Goal: Transaction & Acquisition: Download file/media

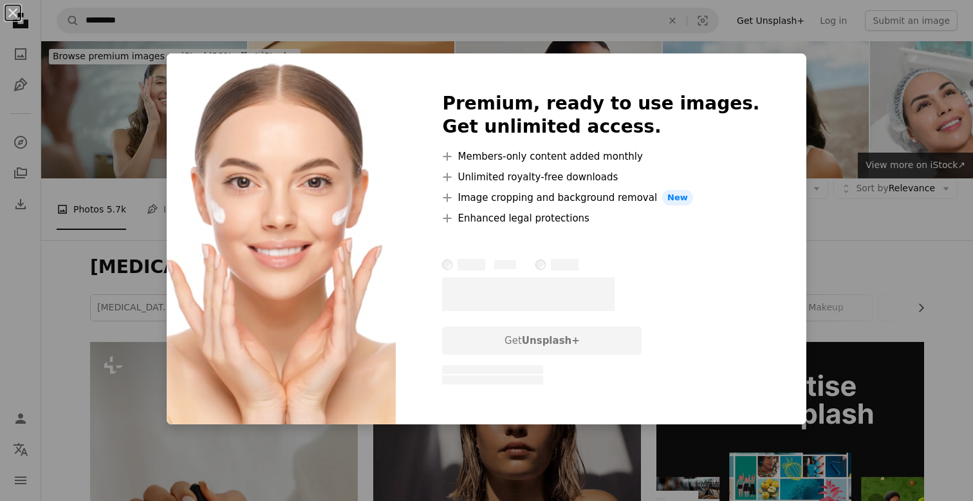
scroll to position [718, 0]
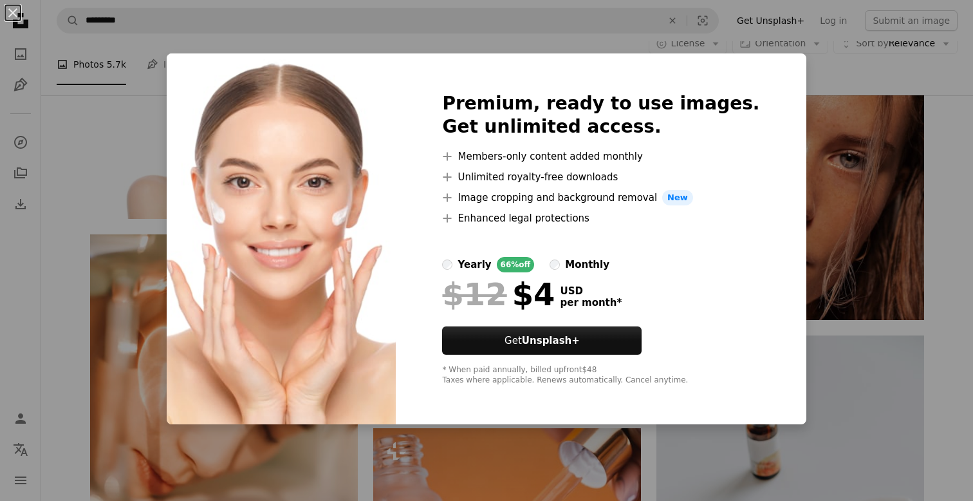
click at [821, 80] on div "An X shape Premium, ready to use images. Get unlimited access. A plus sign Memb…" at bounding box center [486, 250] width 973 height 501
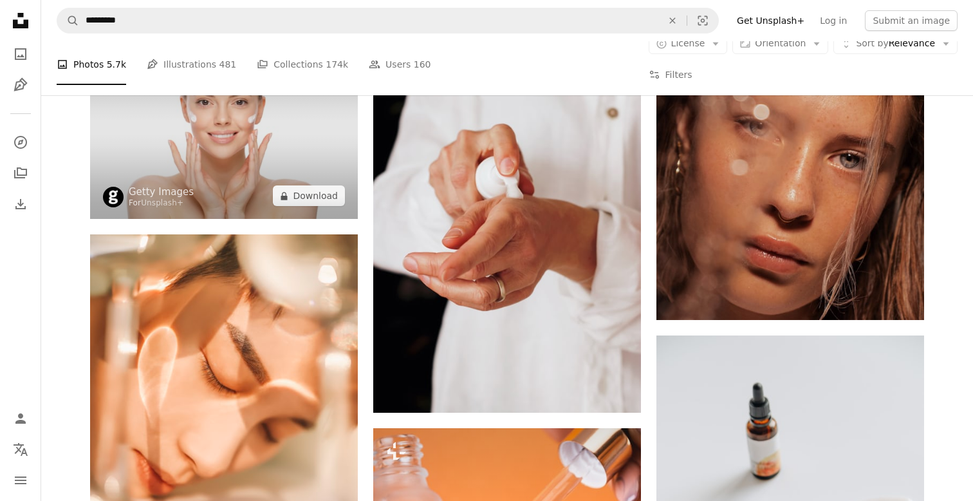
click at [211, 200] on img at bounding box center [224, 130] width 268 height 178
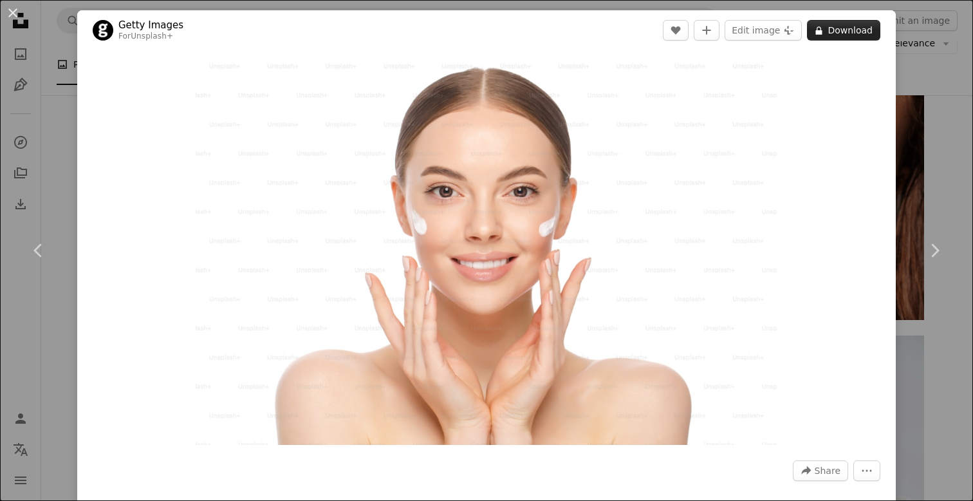
click at [842, 32] on button "A lock Download" at bounding box center [843, 30] width 73 height 21
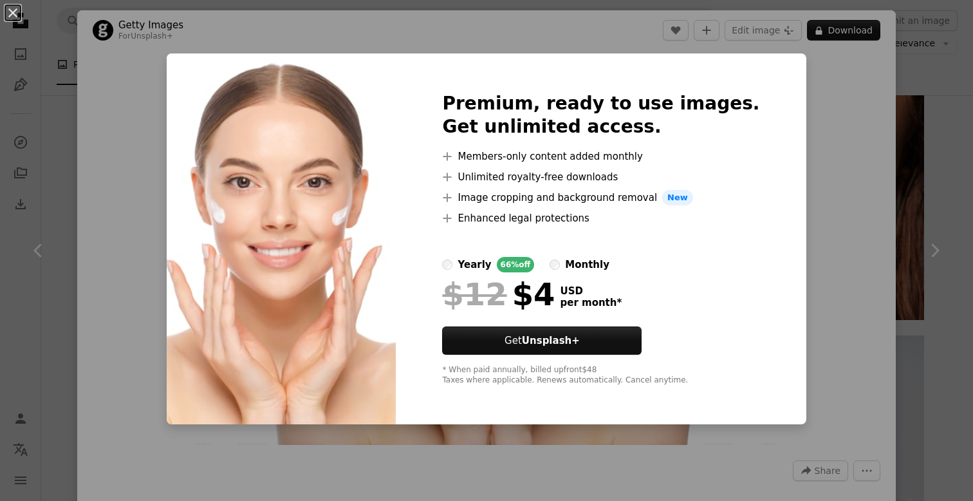
click at [888, 237] on div "An X shape Premium, ready to use images. Get unlimited access. A plus sign Memb…" at bounding box center [486, 250] width 973 height 501
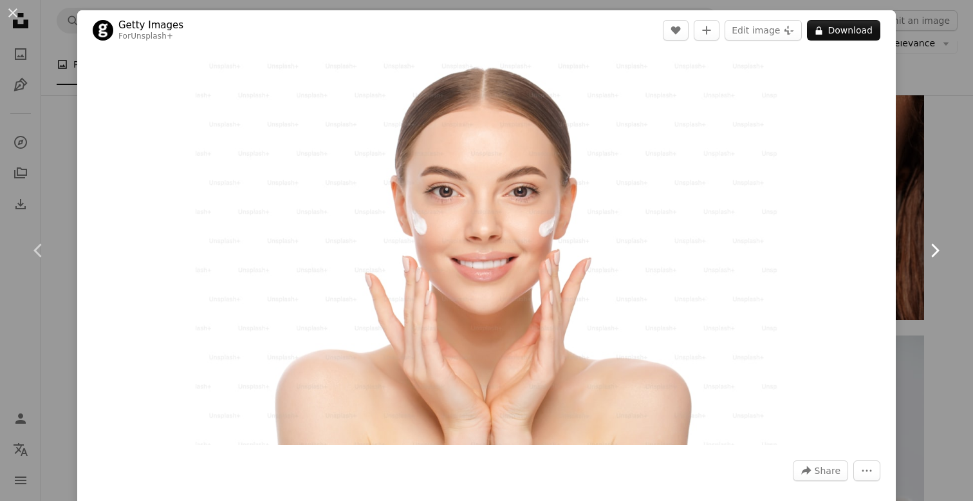
click at [957, 234] on link "Chevron right" at bounding box center [934, 251] width 77 height 124
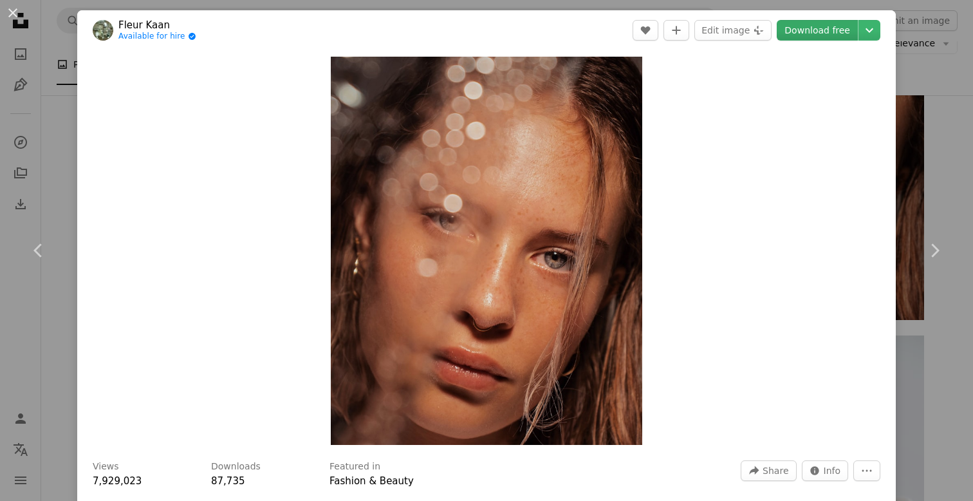
click at [816, 36] on link "Download free" at bounding box center [817, 30] width 81 height 21
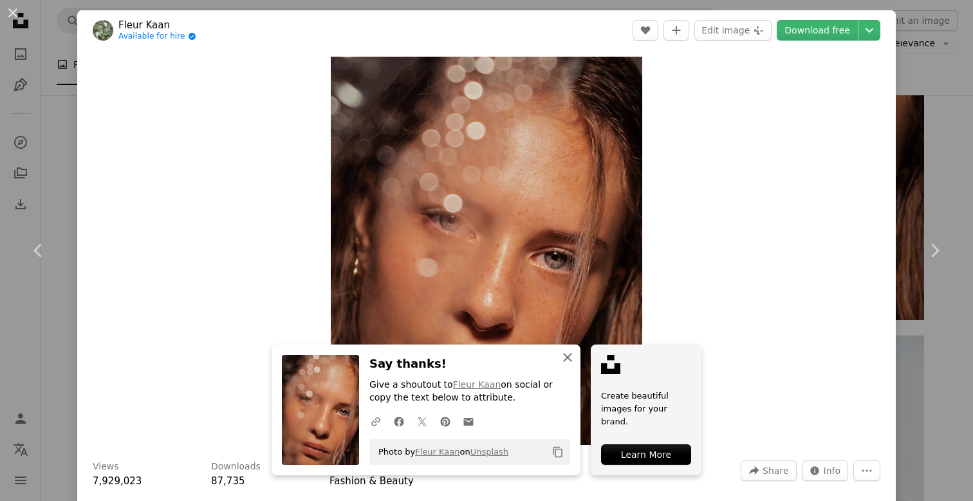
click at [570, 361] on icon "button" at bounding box center [567, 357] width 9 height 9
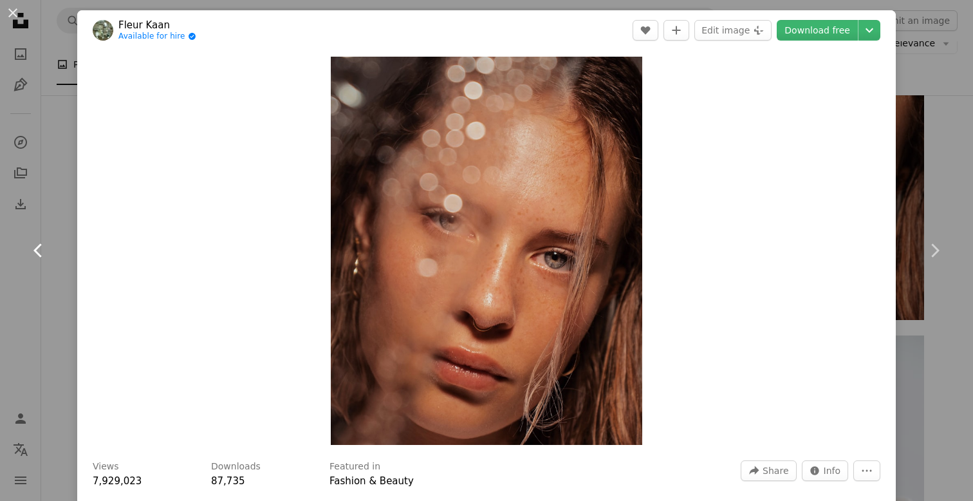
click at [70, 260] on link "Chevron left" at bounding box center [38, 251] width 77 height 124
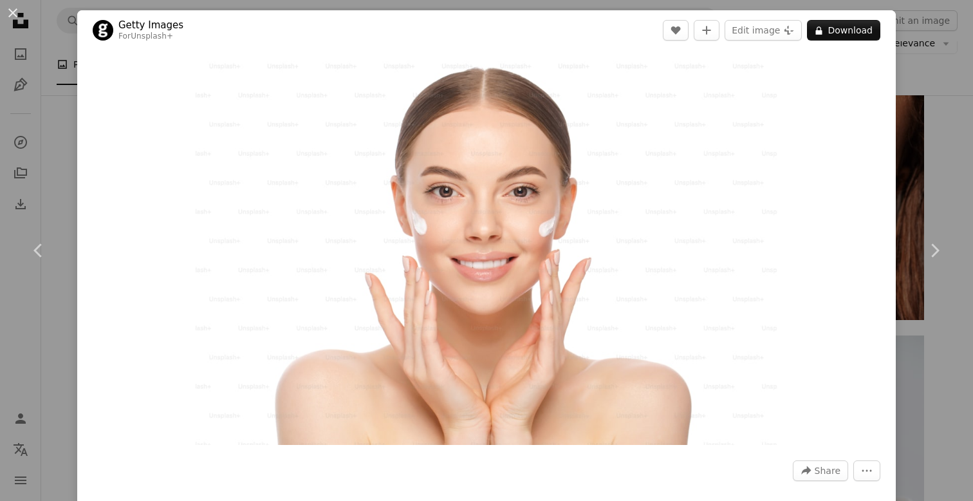
click at [917, 80] on div "An X shape Chevron left Chevron right Getty Images For Unsplash+ A heart A plus…" at bounding box center [486, 250] width 973 height 501
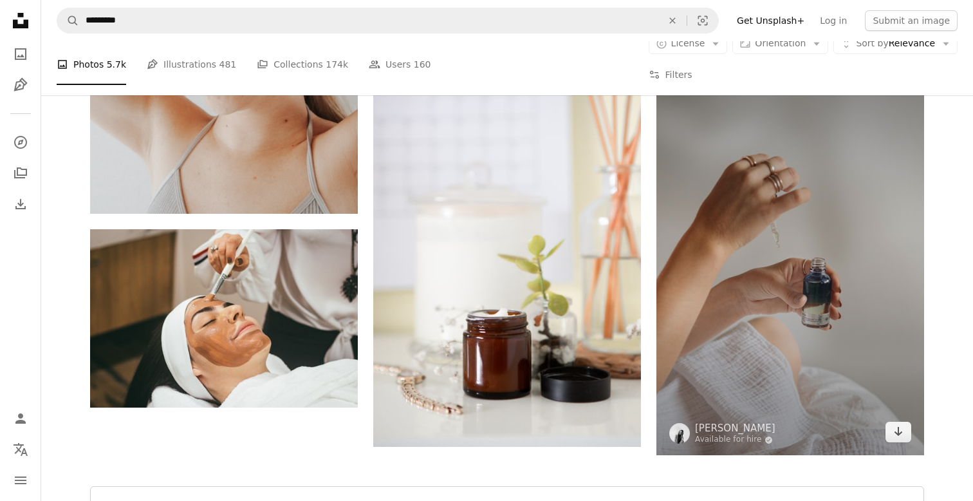
scroll to position [2391, 0]
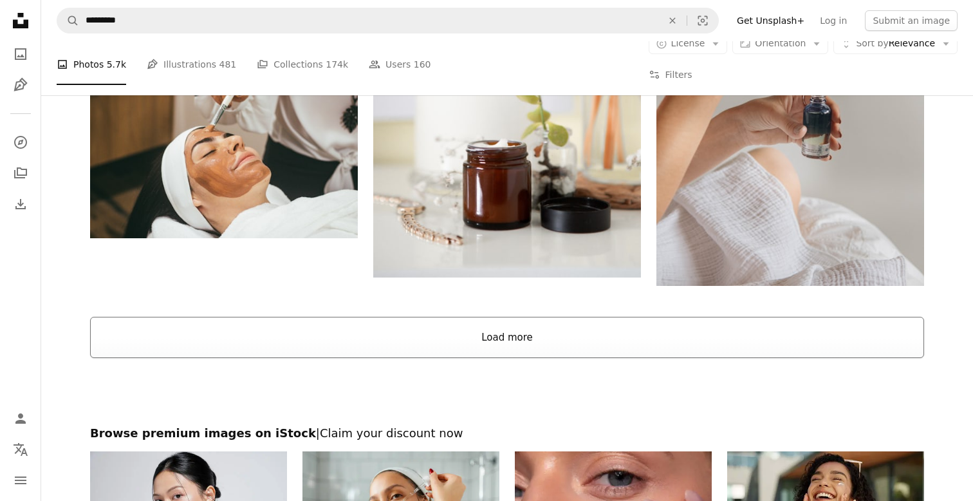
click at [553, 358] on button "Load more" at bounding box center [507, 337] width 834 height 41
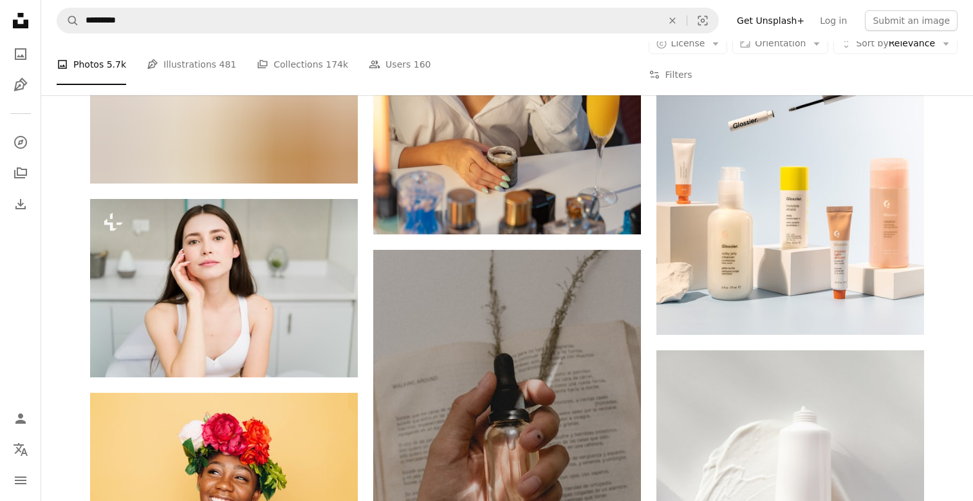
scroll to position [20625, 0]
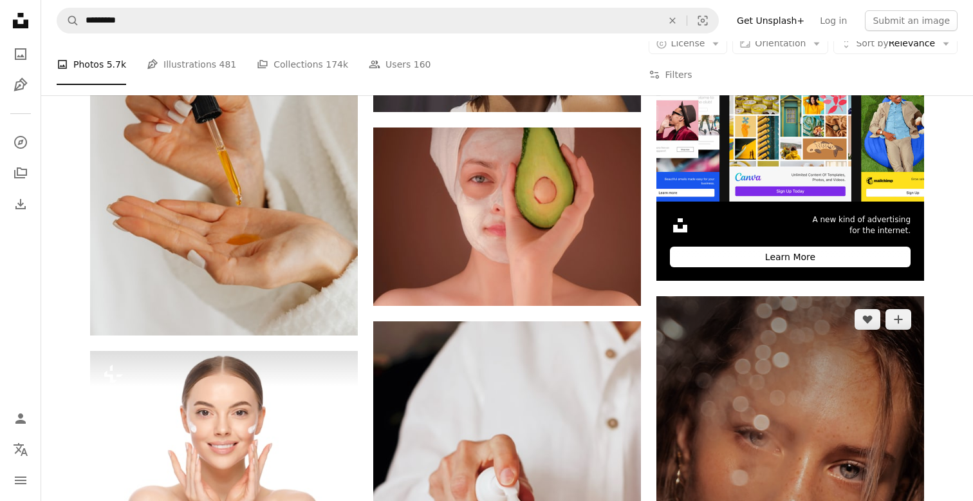
scroll to position [624, 0]
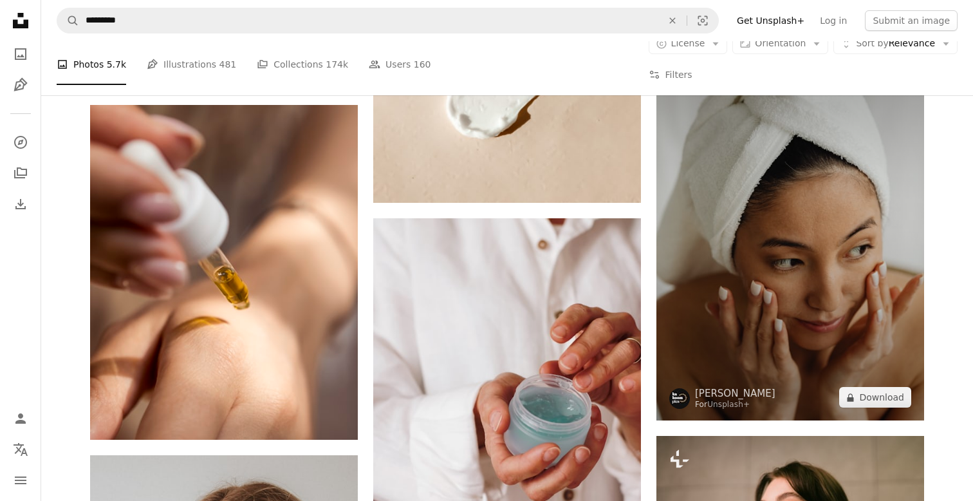
scroll to position [1792, 0]
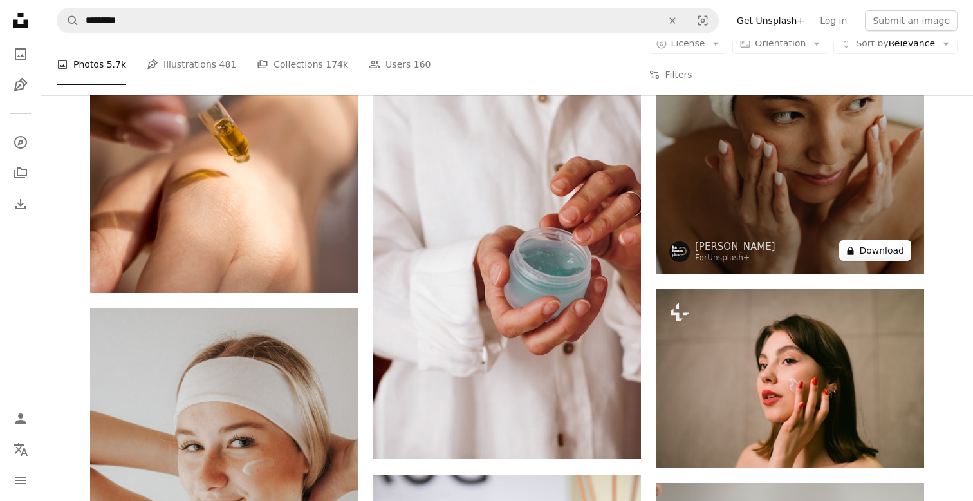
click at [875, 261] on button "A lock Download" at bounding box center [875, 250] width 72 height 21
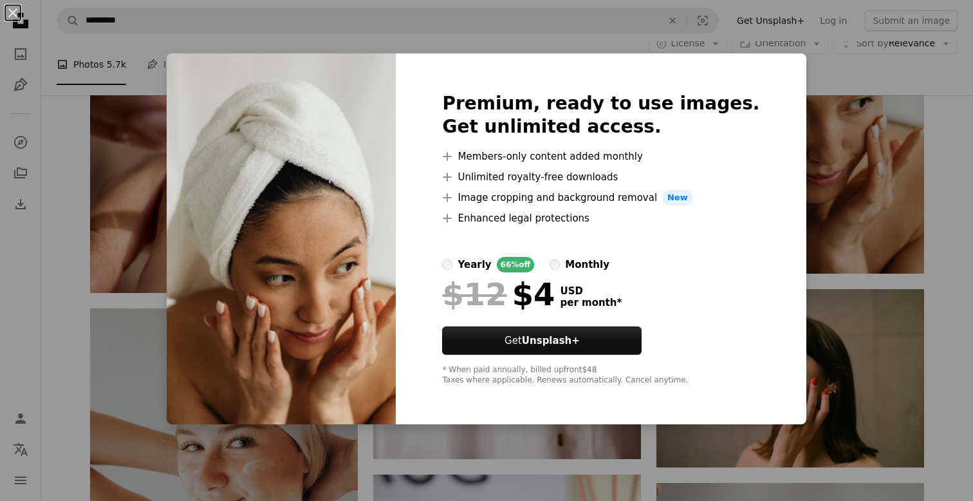
click at [959, 135] on div "An X shape Premium, ready to use images. Get unlimited access. A plus sign Memb…" at bounding box center [486, 250] width 973 height 501
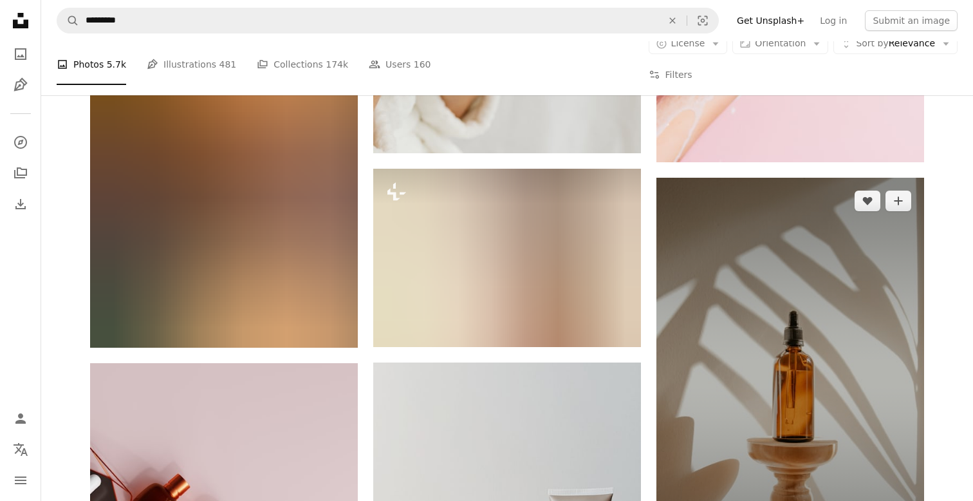
scroll to position [4726, 0]
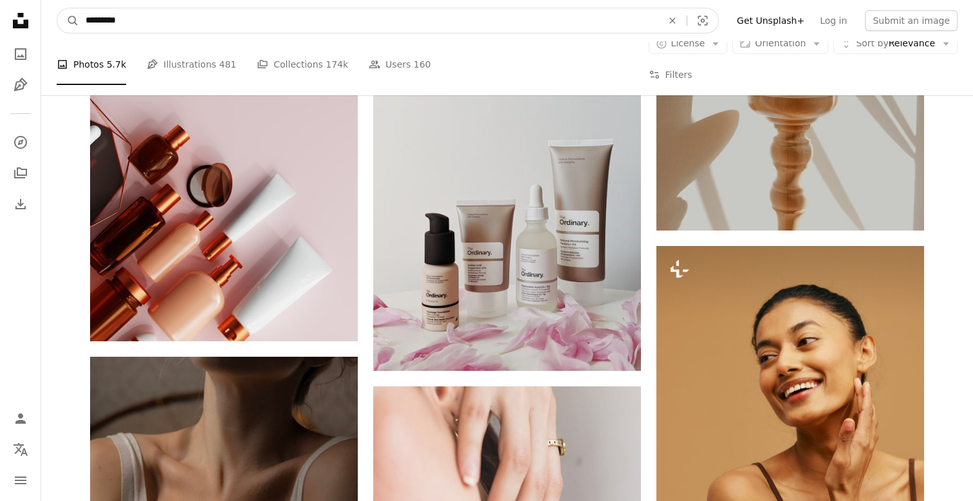
click at [233, 13] on input "*********" at bounding box center [368, 20] width 579 height 24
drag, startPoint x: 217, startPoint y: 17, endPoint x: 33, endPoint y: 13, distance: 183.5
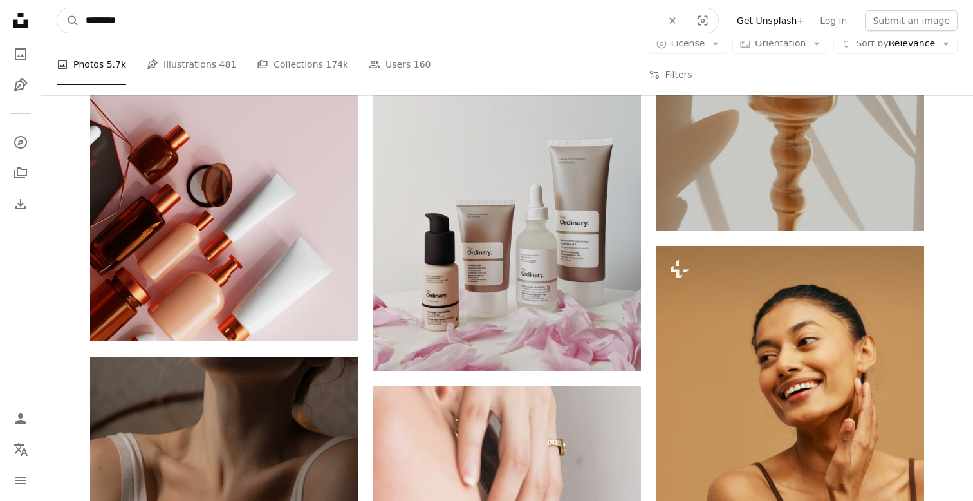
paste input "*******"
type input "**********"
click at [68, 21] on button "A magnifying glass" at bounding box center [68, 20] width 22 height 24
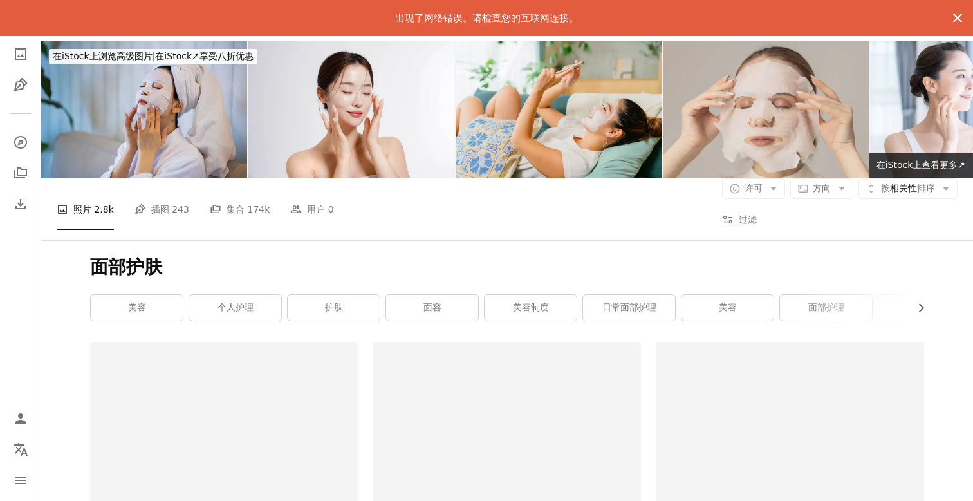
click at [965, 6] on button "An X shape" at bounding box center [957, 18] width 31 height 31
